Goal: Task Accomplishment & Management: Manage account settings

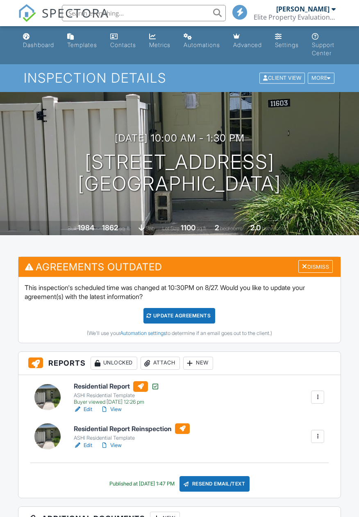
click at [317, 441] on div at bounding box center [317, 436] width 13 height 13
click at [243, 443] on div "Residential Report Reinspection ASHI Residential Template Edit View Quick Publi…" at bounding box center [199, 437] width 260 height 26
click at [319, 396] on div at bounding box center [317, 397] width 8 height 8
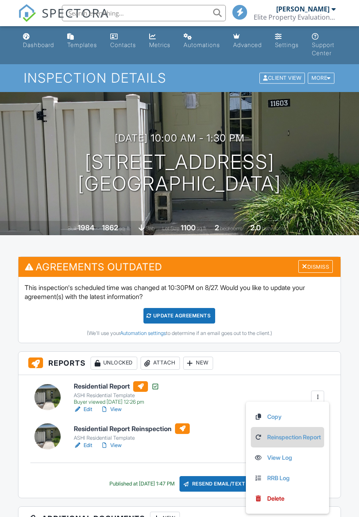
click at [287, 437] on link "Reinspection Report" at bounding box center [287, 437] width 67 height 9
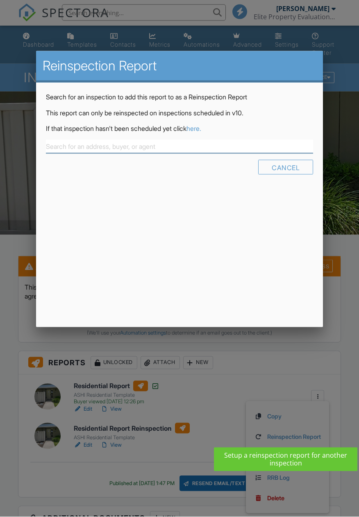
click at [126, 144] on input "text" at bounding box center [179, 147] width 267 height 14
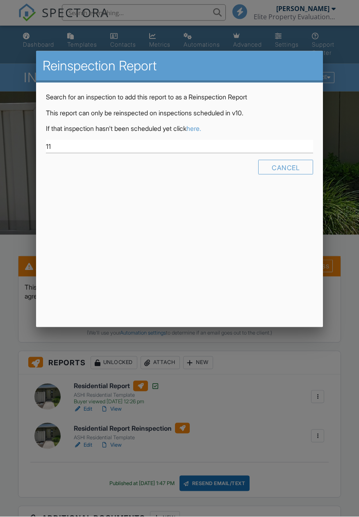
click at [270, 291] on div "Reinspection Report Search for an inspection to add this report to as a Reinspe…" at bounding box center [179, 190] width 287 height 276
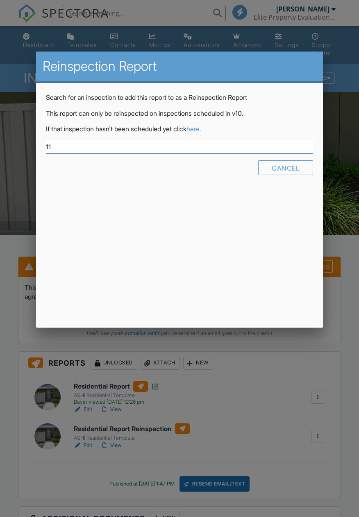
click at [119, 144] on input "11" at bounding box center [179, 147] width 267 height 14
type input "1"
click at [18, 177] on div at bounding box center [179, 282] width 359 height 647
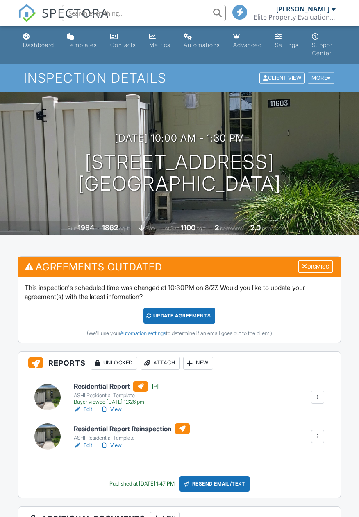
click at [329, 399] on div "Residential Report ASHI Residential Template Buyer viewed 08/13/2025 12:26 pm E…" at bounding box center [199, 397] width 260 height 33
click at [322, 395] on div at bounding box center [317, 397] width 13 height 13
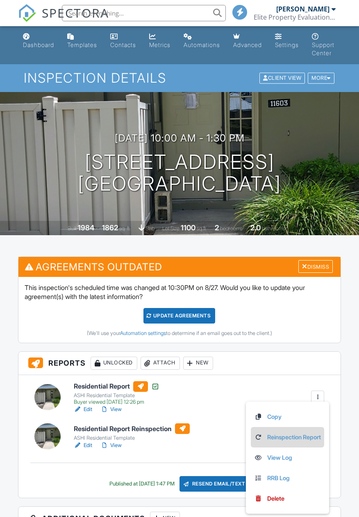
click at [303, 440] on link "Reinspection Report" at bounding box center [287, 437] width 67 height 9
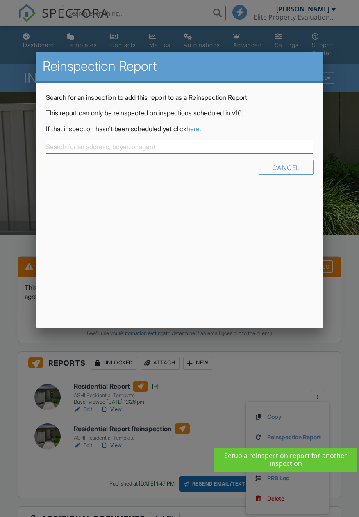
click at [95, 148] on input "text" at bounding box center [179, 147] width 267 height 14
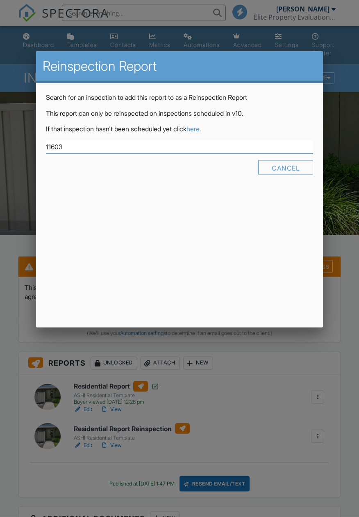
type input "11603"
click at [201, 132] on link "here." at bounding box center [193, 129] width 15 height 8
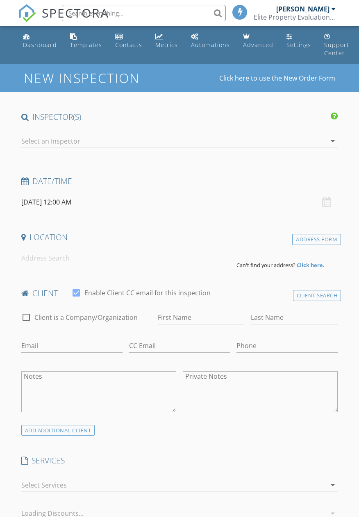
type input "[PERSON_NAME]"
type input "Cribbie"
type input "[EMAIL_ADDRESS][DOMAIN_NAME]"
type input "[PHONE_NUMBER]"
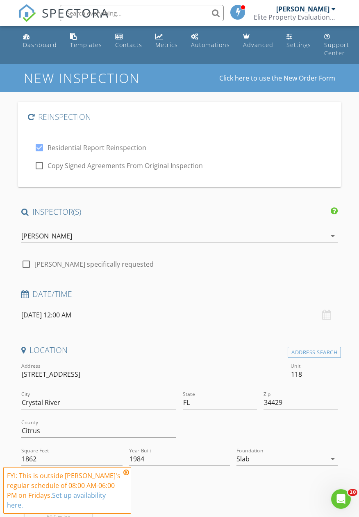
click at [126, 318] on input "08/29/2025 12:00 AM" at bounding box center [179, 315] width 316 height 20
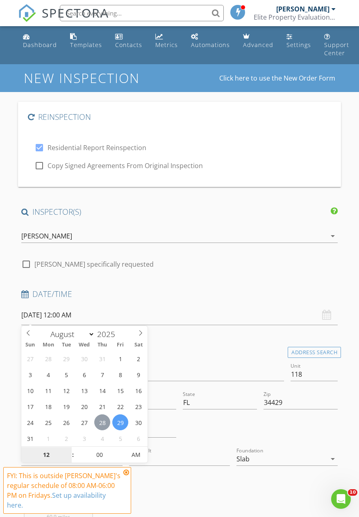
type input "08/28/2025 12:00 AM"
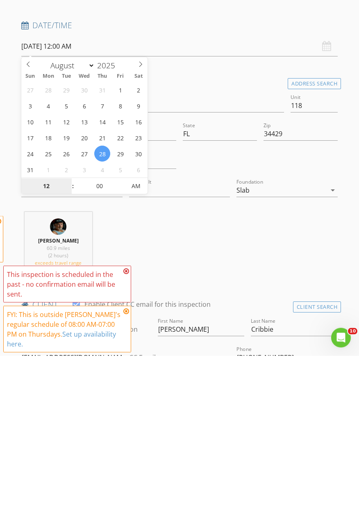
scroll to position [116, 0]
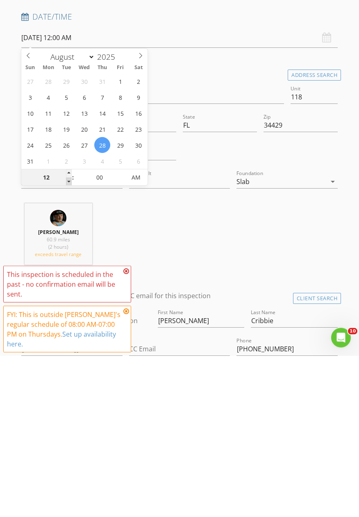
click at [68, 341] on span at bounding box center [69, 343] width 6 height 8
type input "11"
type input "08/28/2025 11:00 PM"
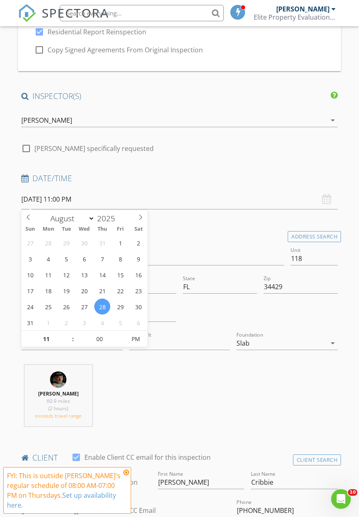
click at [72, 347] on span ":" at bounding box center [73, 339] width 2 height 16
click at [61, 341] on input "11" at bounding box center [46, 340] width 50 height 16
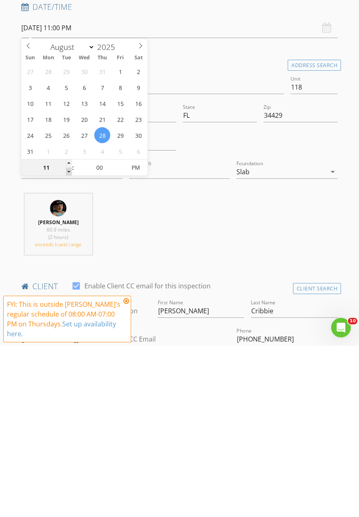
click at [68, 343] on span at bounding box center [69, 343] width 6 height 8
type input "10"
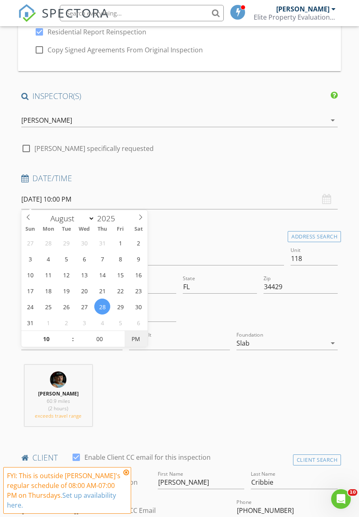
click at [141, 341] on span "PM" at bounding box center [135, 339] width 23 height 16
type input "[DATE] 10:00 AM"
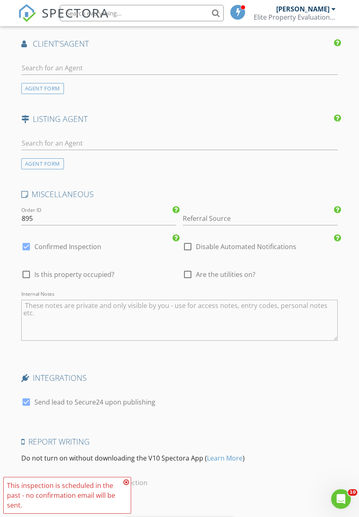
scroll to position [1087, 0]
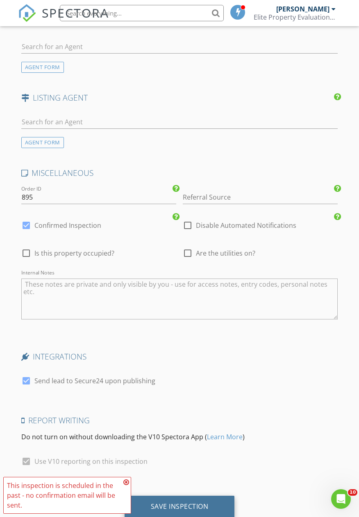
click at [184, 505] on div "Save Inspection" at bounding box center [180, 507] width 58 height 8
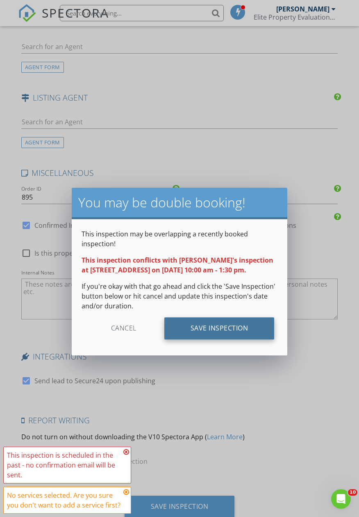
click at [239, 327] on div "Save Inspection" at bounding box center [219, 329] width 110 height 22
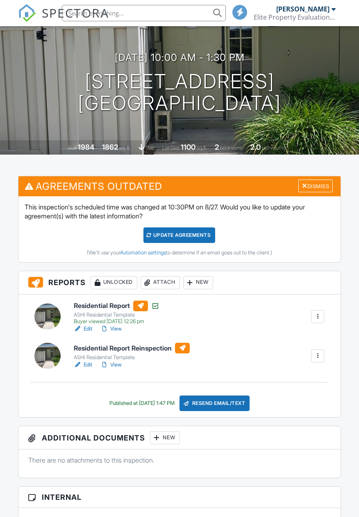
scroll to position [81, 0]
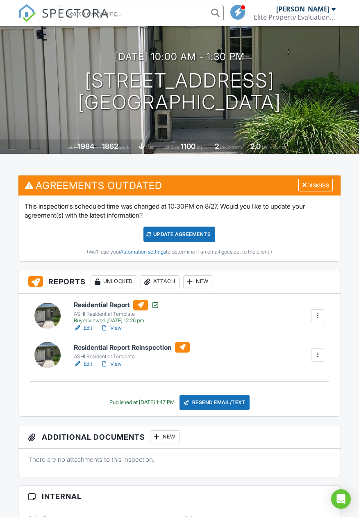
click at [320, 314] on div at bounding box center [317, 316] width 8 height 8
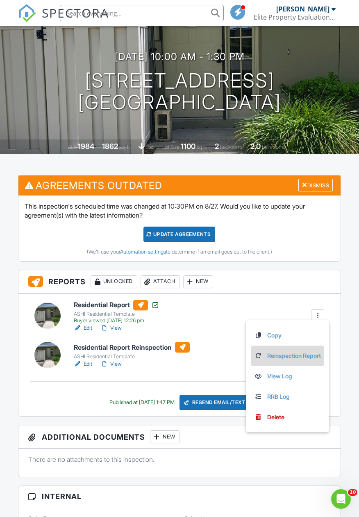
click at [299, 359] on link "Reinspection Report" at bounding box center [287, 356] width 67 height 9
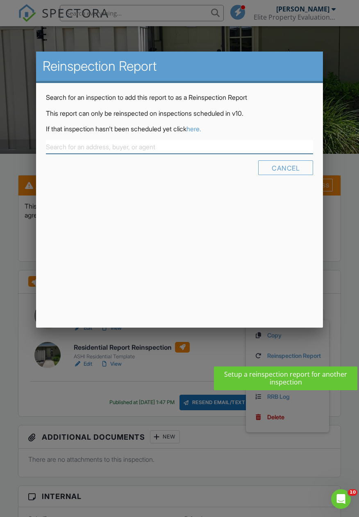
click at [138, 147] on input "text" at bounding box center [179, 147] width 267 height 14
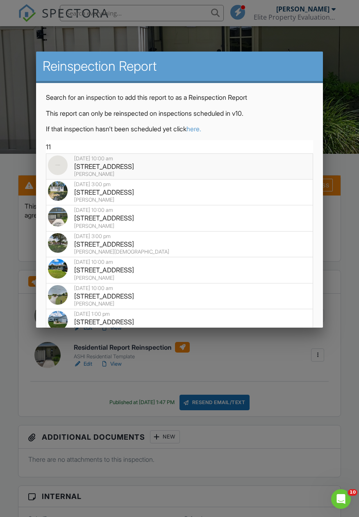
click at [170, 167] on div "11603 W Bayshore Dr 118 118, Crystal River, FL 34429" at bounding box center [179, 166] width 263 height 9
type input "11603 W Bayshore Dr 118 118, Crystal River, FL 34429"
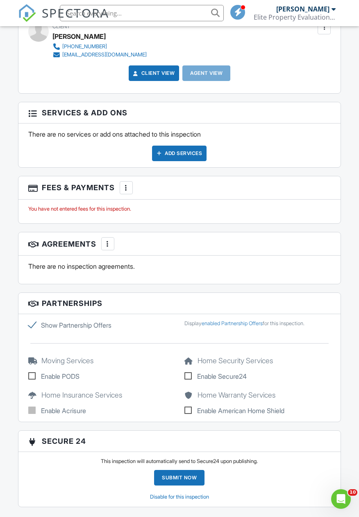
scroll to position [980, 0]
click at [130, 186] on div at bounding box center [126, 187] width 8 height 8
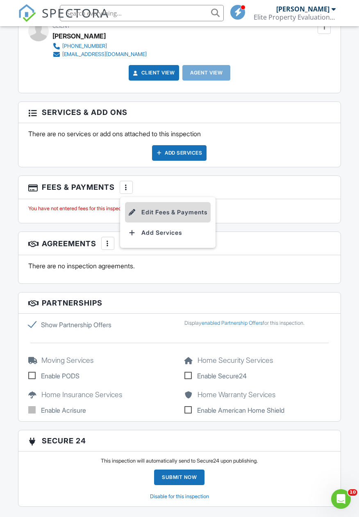
click at [182, 214] on li "Edit Fees & Payments" at bounding box center [168, 212] width 86 height 20
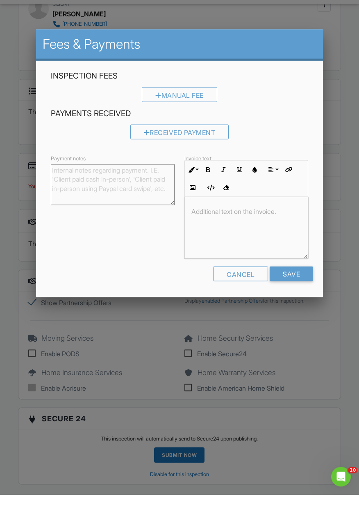
click at [20, 295] on div at bounding box center [179, 282] width 359 height 647
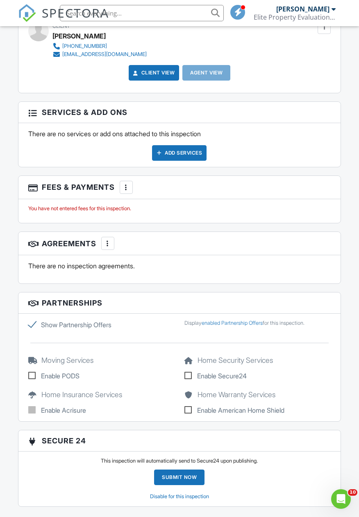
scroll to position [733, 0]
